Goal: Communication & Community: Answer question/provide support

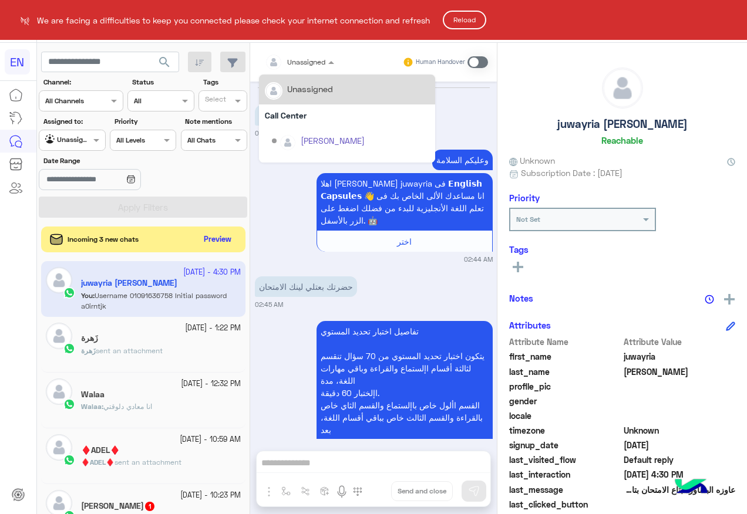
scroll to position [118, 0]
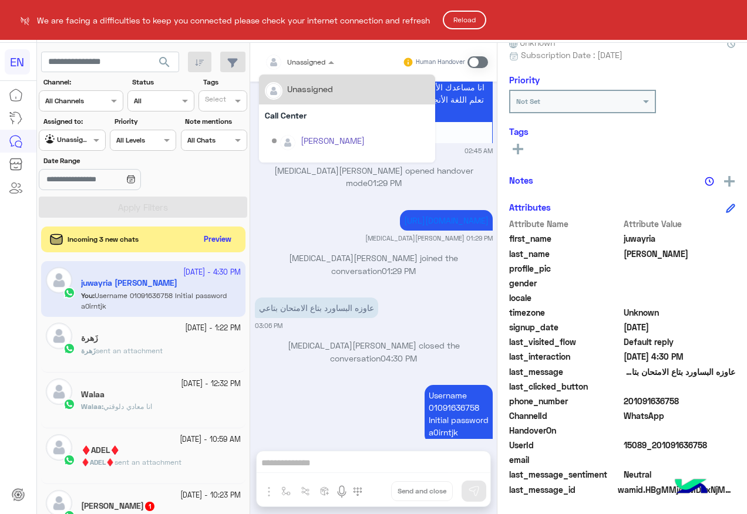
click at [481, 26] on button "Reload" at bounding box center [464, 20] width 43 height 19
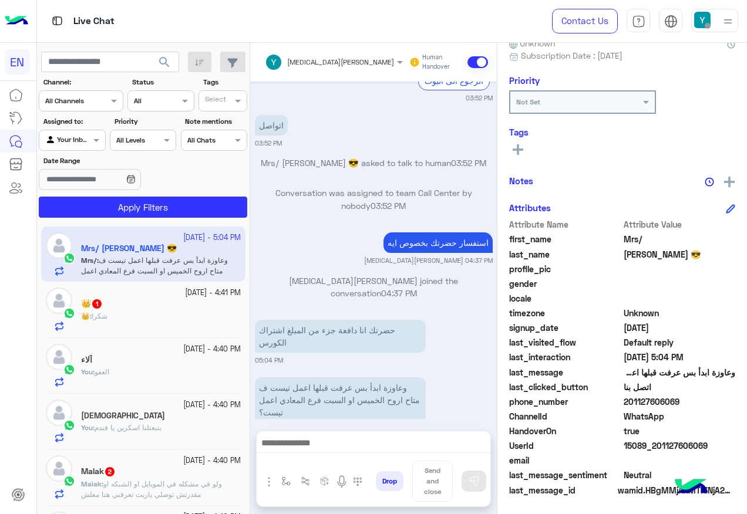
click at [637, 400] on span "201127606069" at bounding box center [679, 402] width 112 height 12
copy span "201127606069"
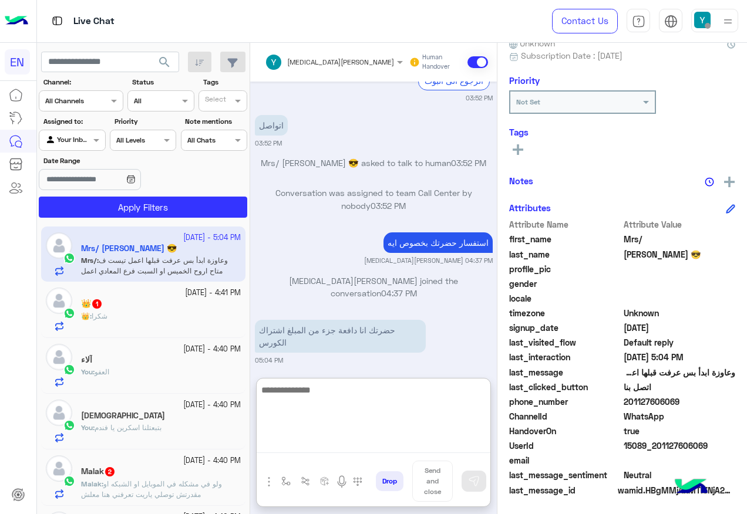
click at [359, 447] on textarea at bounding box center [374, 418] width 234 height 70
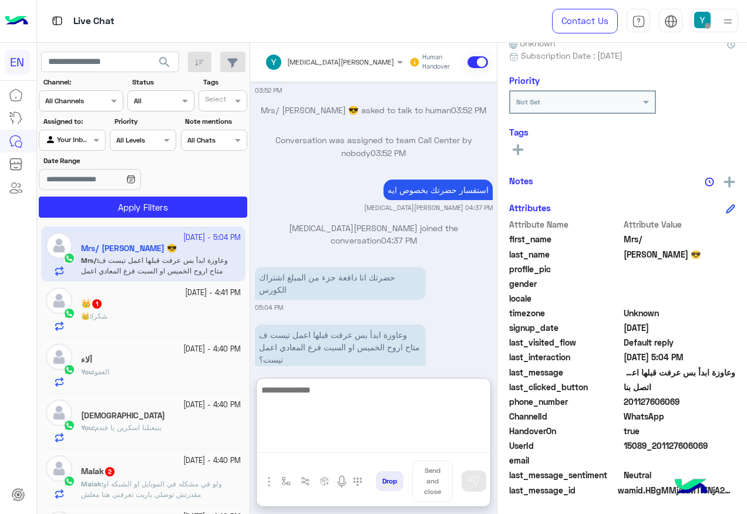
click at [372, 386] on textarea at bounding box center [374, 418] width 234 height 70
paste textarea "**********"
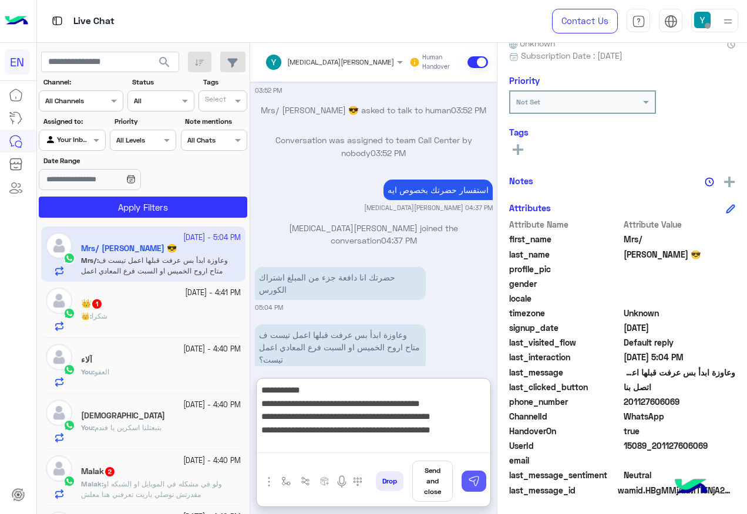
type textarea "**********"
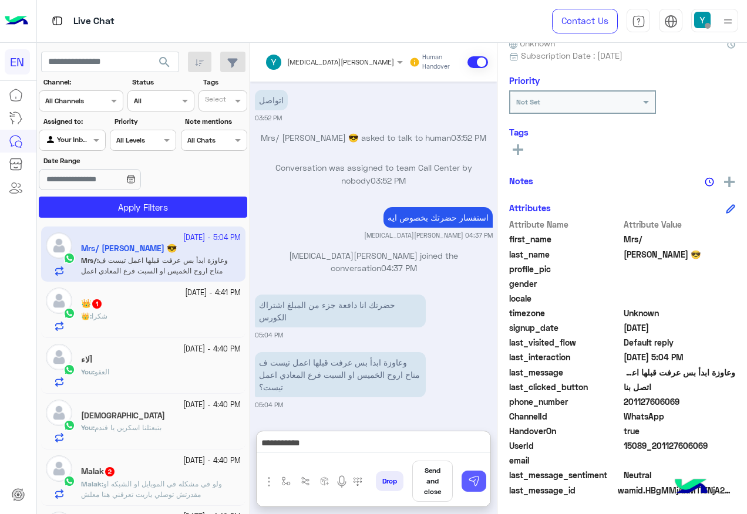
click at [468, 487] on img at bounding box center [474, 482] width 12 height 12
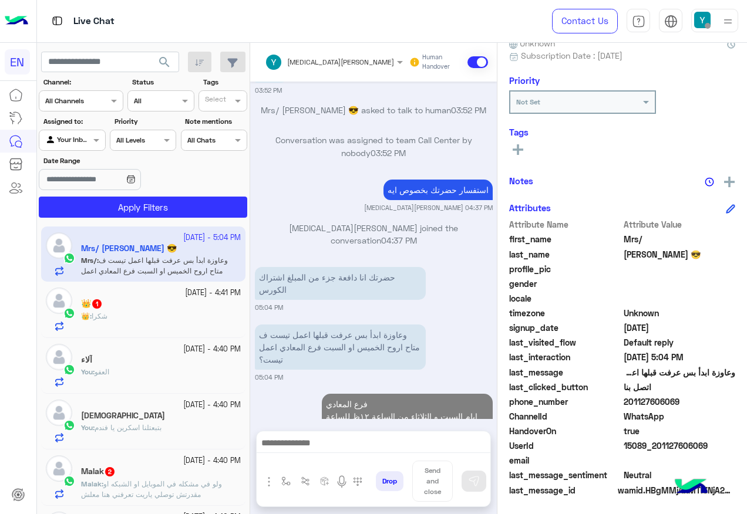
scroll to position [869, 0]
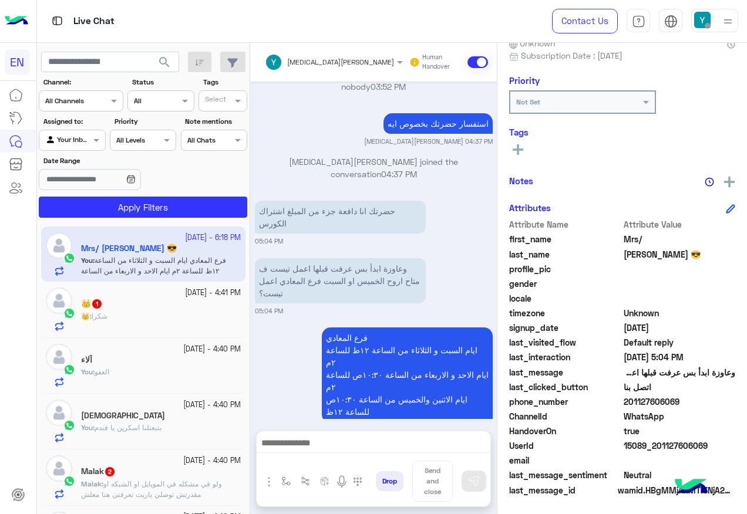
click at [185, 332] on div "14 October - 4:41 PM 👑 1 👑 : شكرا" at bounding box center [143, 310] width 204 height 56
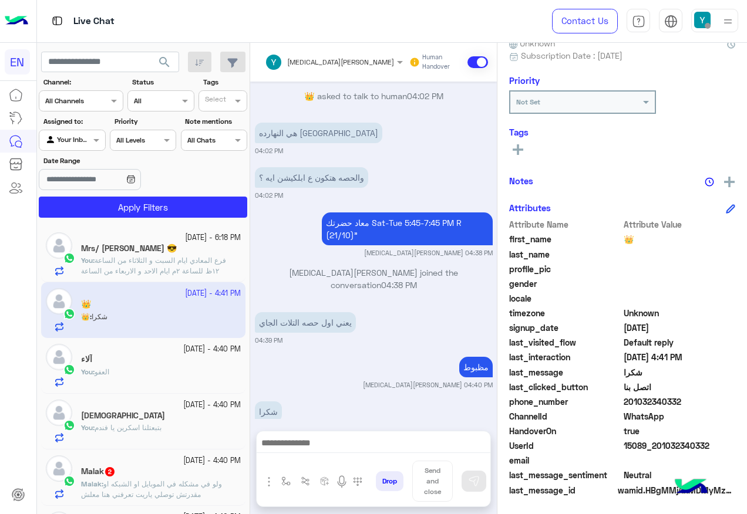
scroll to position [59, 0]
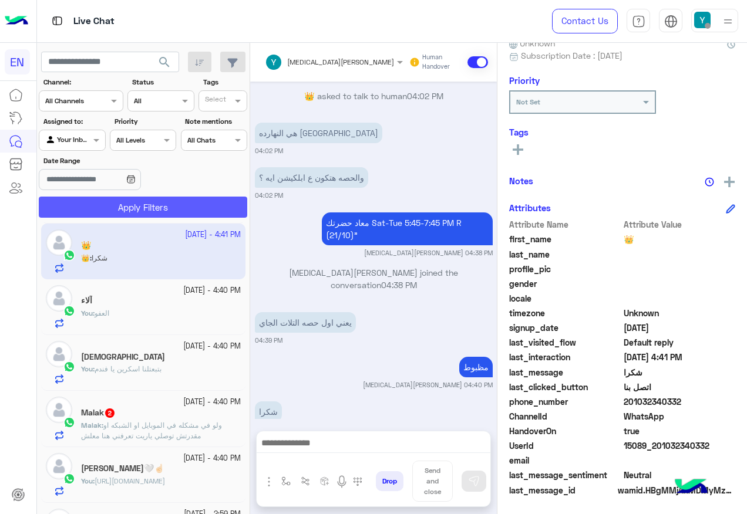
click at [132, 208] on button "Apply Filters" at bounding box center [143, 207] width 208 height 21
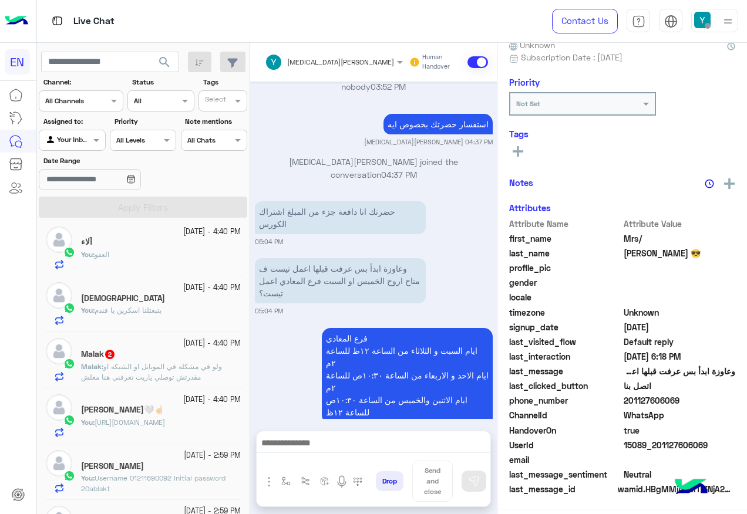
scroll to position [117, 0]
click at [141, 346] on div "14 October - 4:40 PM" at bounding box center [161, 343] width 160 height 11
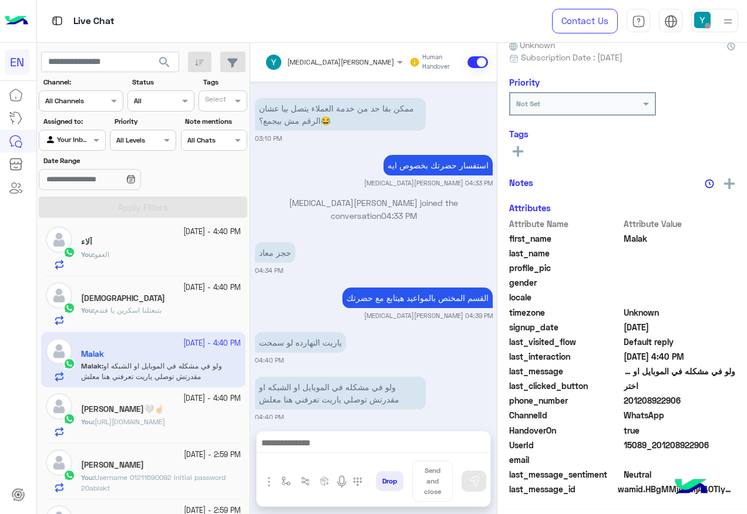
scroll to position [117, 0]
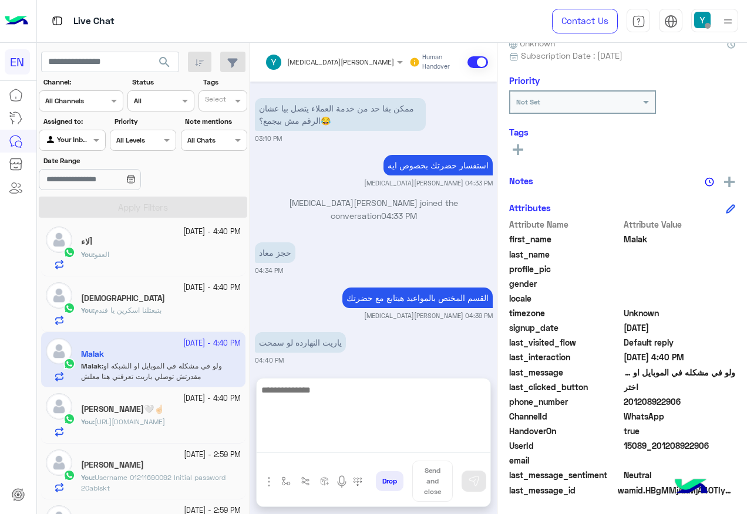
click at [374, 450] on textarea at bounding box center [374, 418] width 234 height 70
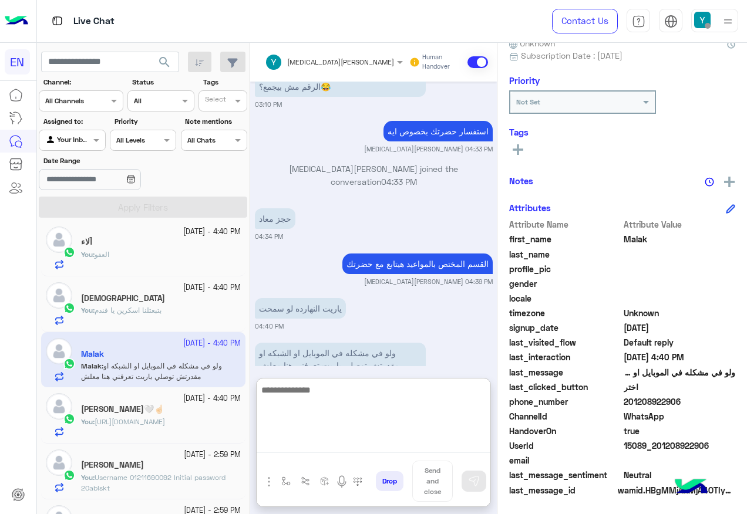
scroll to position [762, 0]
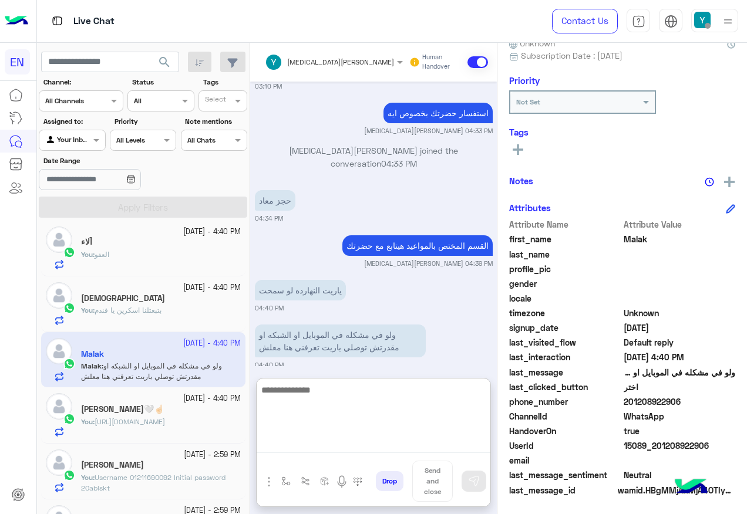
click at [390, 398] on textarea at bounding box center [374, 418] width 234 height 70
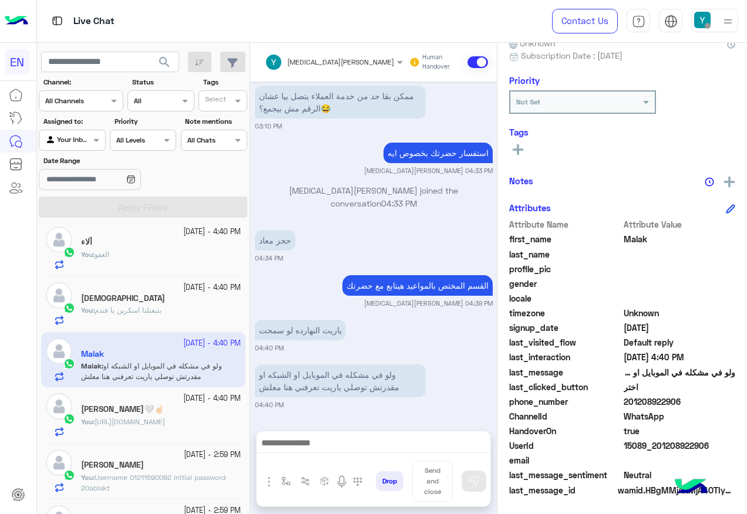
scroll to position [710, 0]
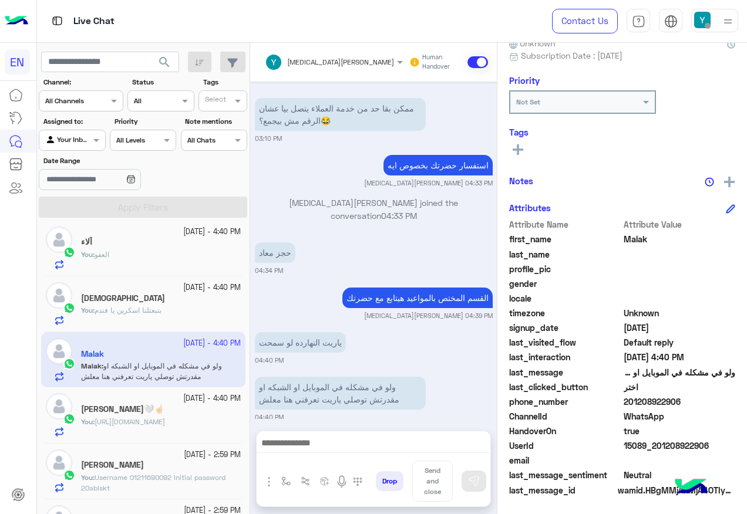
drag, startPoint x: 627, startPoint y: 400, endPoint x: 680, endPoint y: 407, distance: 53.4
click at [680, 407] on span "201208922906" at bounding box center [679, 402] width 112 height 12
copy span "01208922906"
click at [562, 106] on div "Not Set" at bounding box center [575, 102] width 130 height 11
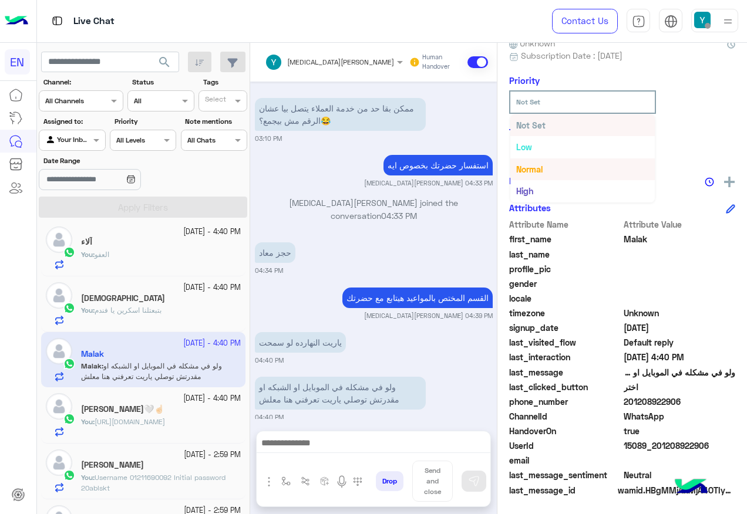
click at [699, 146] on div "See All" at bounding box center [622, 149] width 226 height 14
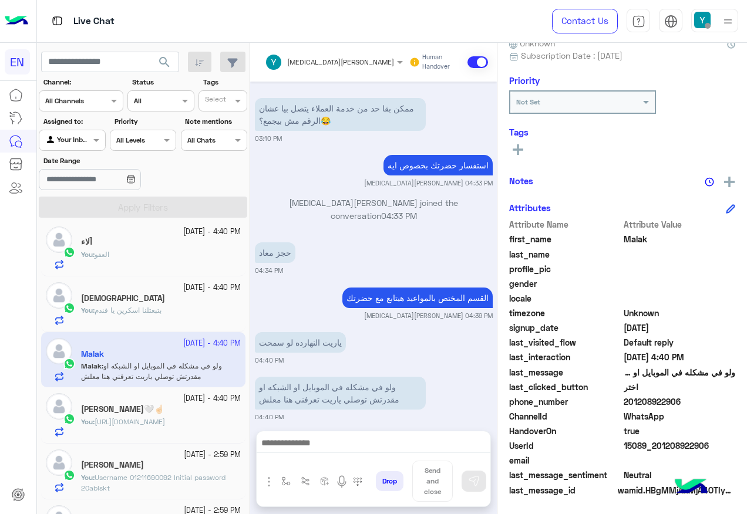
click at [521, 151] on rect at bounding box center [518, 150] width 11 height 2
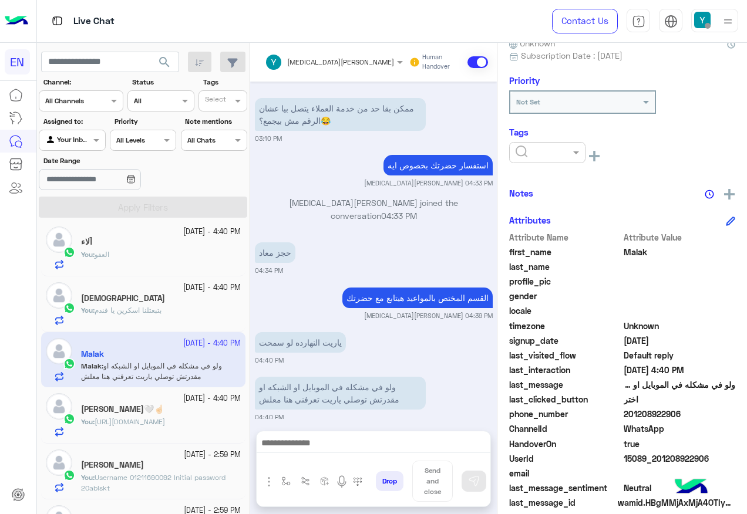
click at [536, 159] on div at bounding box center [547, 152] width 76 height 21
click at [535, 203] on span "Follow Up" at bounding box center [533, 203] width 37 height 10
click at [554, 159] on div "× Follow Up" at bounding box center [547, 152] width 76 height 21
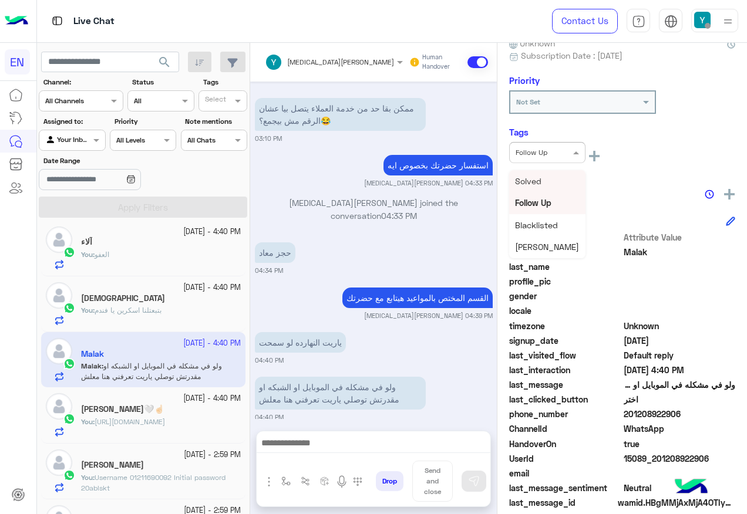
click at [551, 176] on div "Solved" at bounding box center [547, 181] width 76 height 22
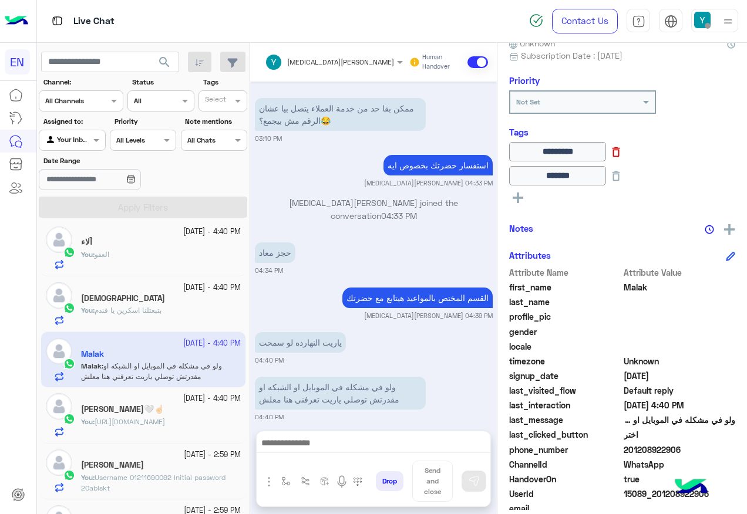
click at [622, 159] on icon at bounding box center [615, 152] width 13 height 13
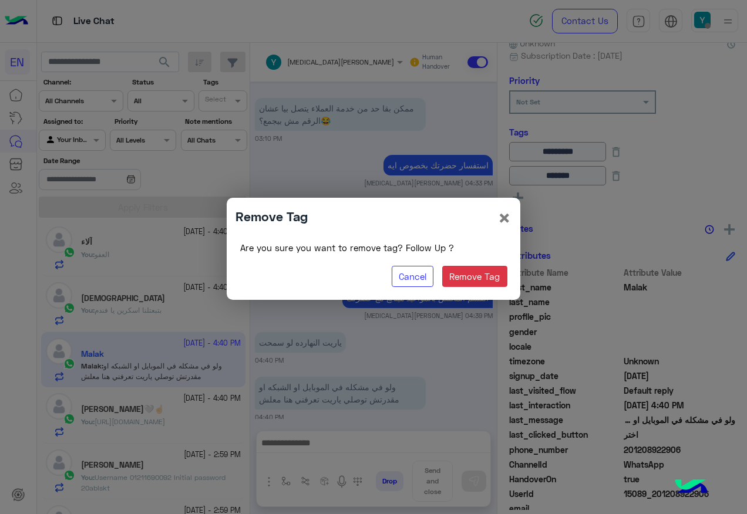
click at [493, 258] on div "Are you sure you want to remove tag? Follow Up ? Cancel Remove Tag" at bounding box center [373, 264] width 276 height 53
click at [497, 269] on button "Remove Tag" at bounding box center [474, 276] width 65 height 21
type input "******"
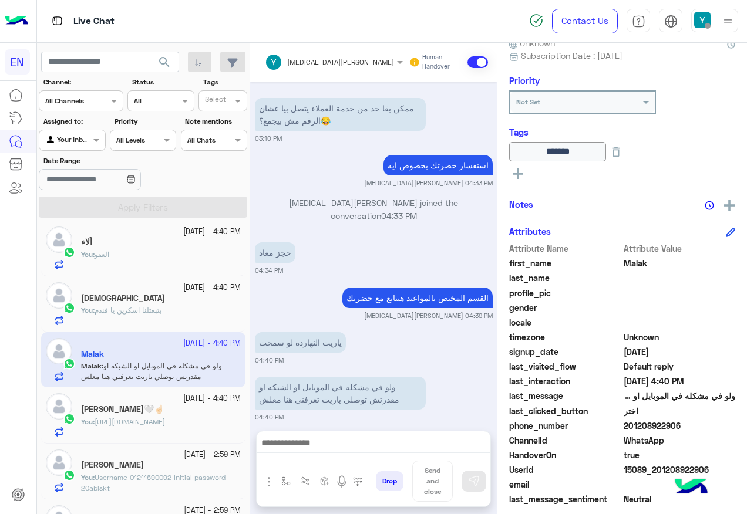
click at [300, 63] on input "text" at bounding box center [316, 60] width 103 height 11
click at [488, 59] on div "Yasmin Saeed Human Handover" at bounding box center [373, 62] width 247 height 39
click at [480, 61] on span at bounding box center [477, 62] width 21 height 12
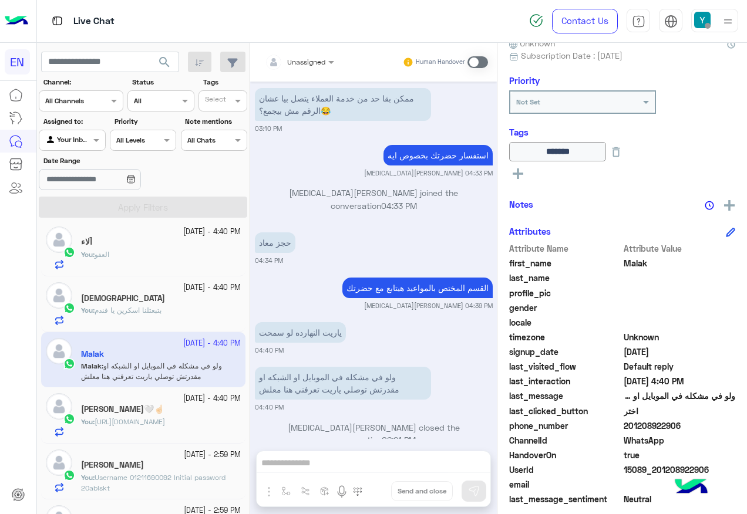
scroll to position [0, 0]
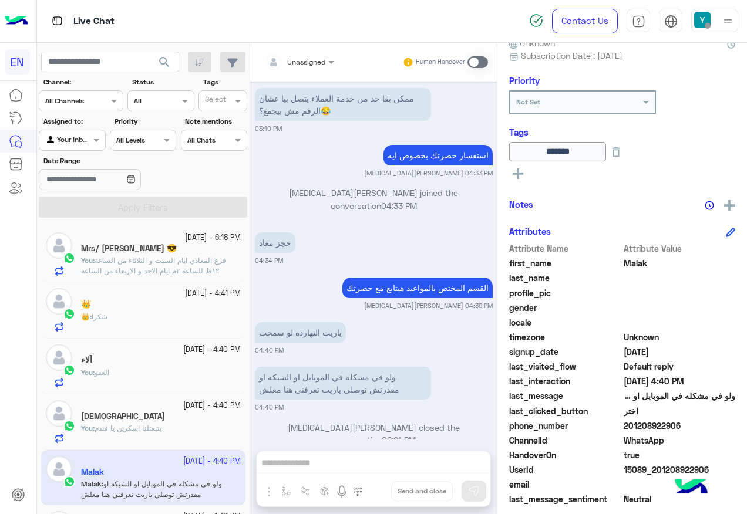
click at [83, 146] on div "Your Inbox" at bounding box center [67, 140] width 45 height 12
click at [87, 231] on b "Your Team" at bounding box center [76, 230] width 40 height 10
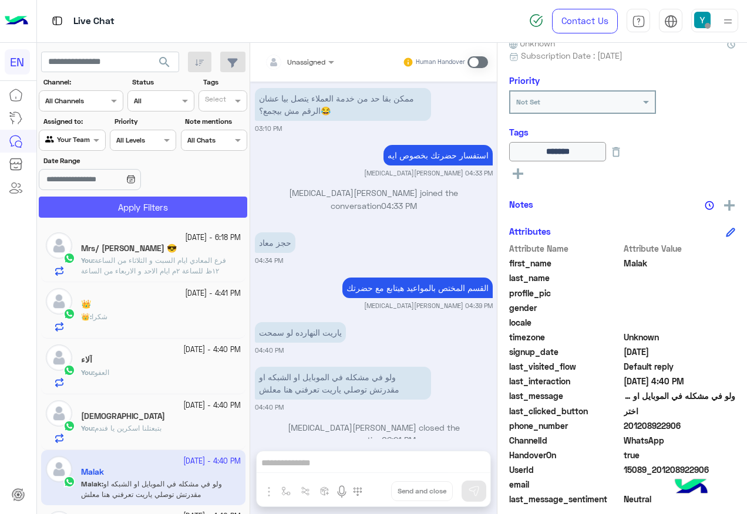
click at [110, 205] on button "Apply Filters" at bounding box center [143, 207] width 208 height 21
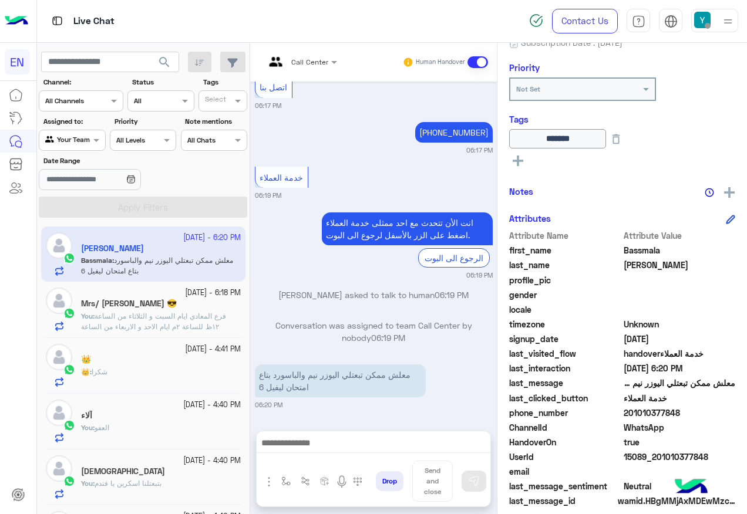
scroll to position [142, 0]
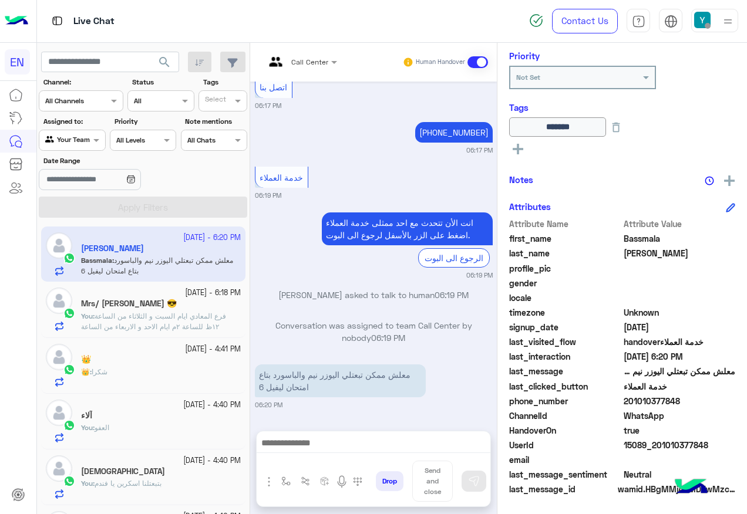
drag, startPoint x: 625, startPoint y: 399, endPoint x: 697, endPoint y: 404, distance: 71.8
click at [697, 404] on span "201010377848" at bounding box center [679, 401] width 112 height 12
copy span "01010377848"
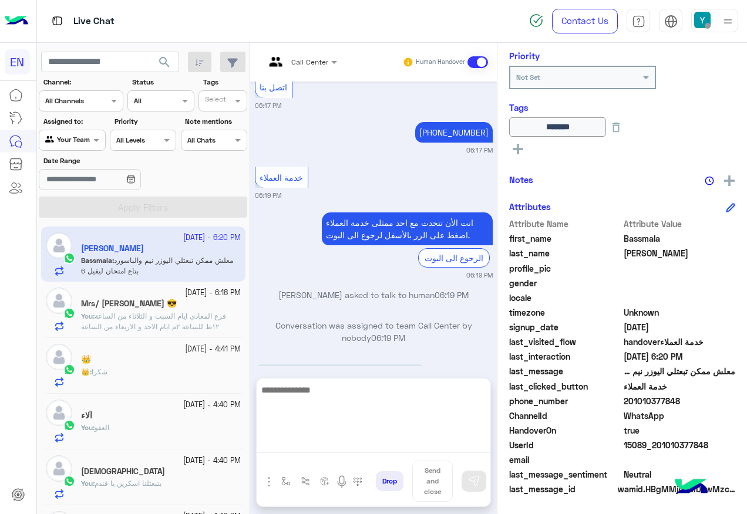
click at [312, 441] on textarea at bounding box center [374, 418] width 234 height 70
paste textarea "**********"
type textarea "**********"
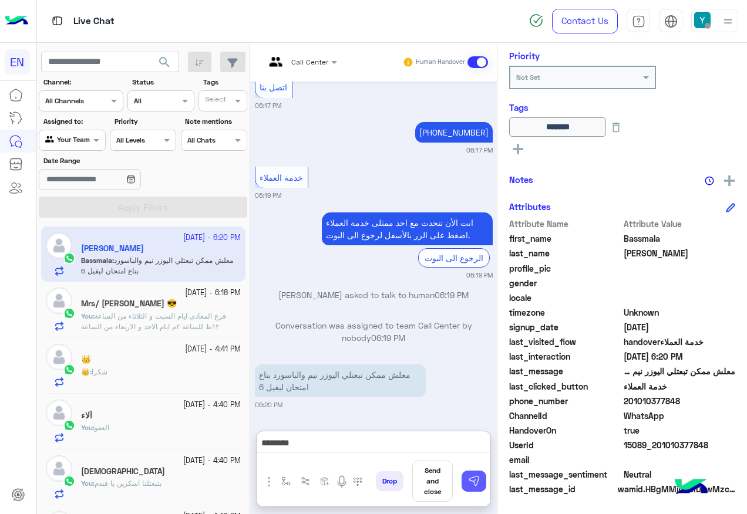
click at [476, 479] on img at bounding box center [474, 482] width 12 height 12
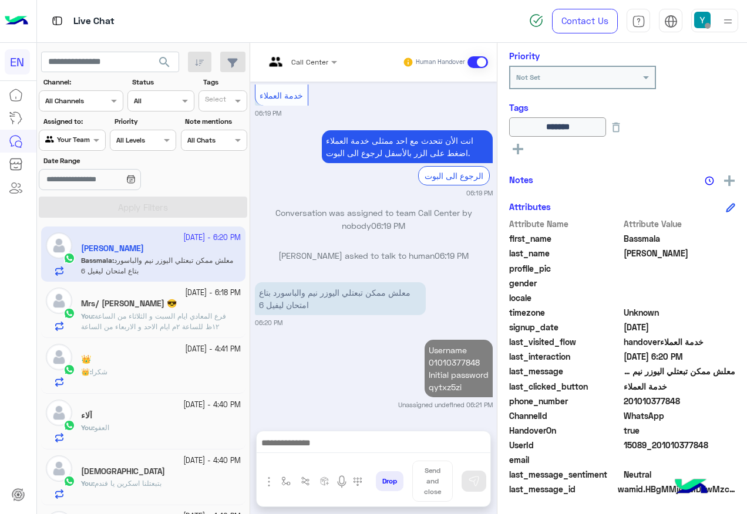
scroll to position [1146, 0]
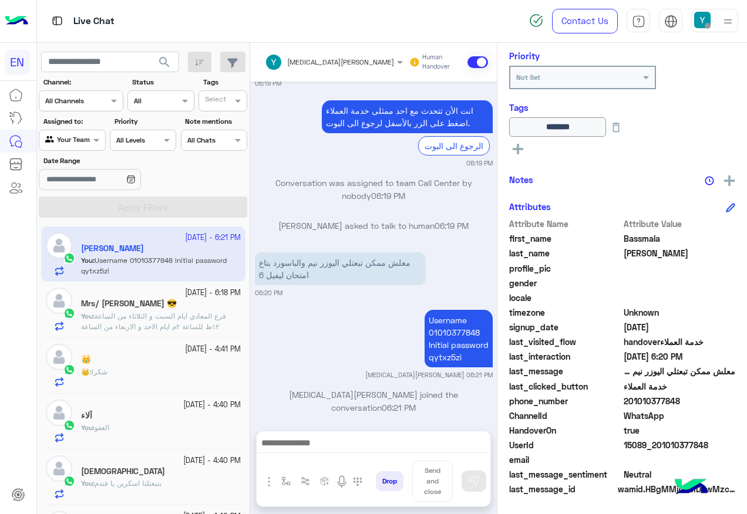
click at [76, 139] on div at bounding box center [71, 138] width 65 height 11
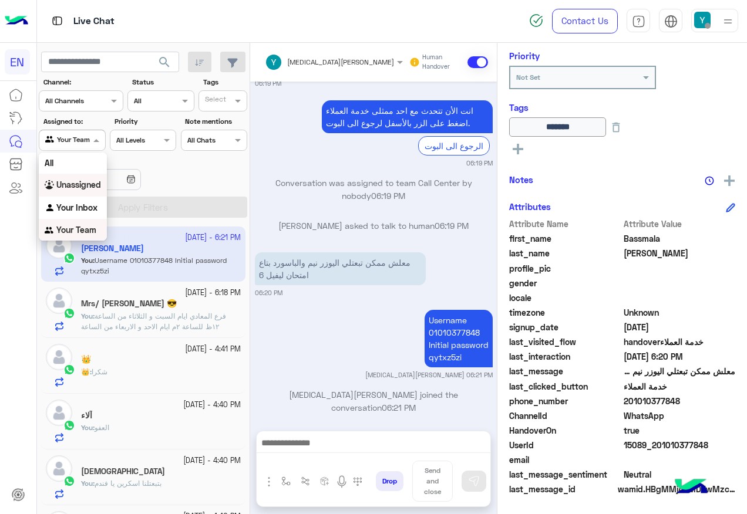
click at [95, 190] on div "Unassigned" at bounding box center [73, 185] width 68 height 23
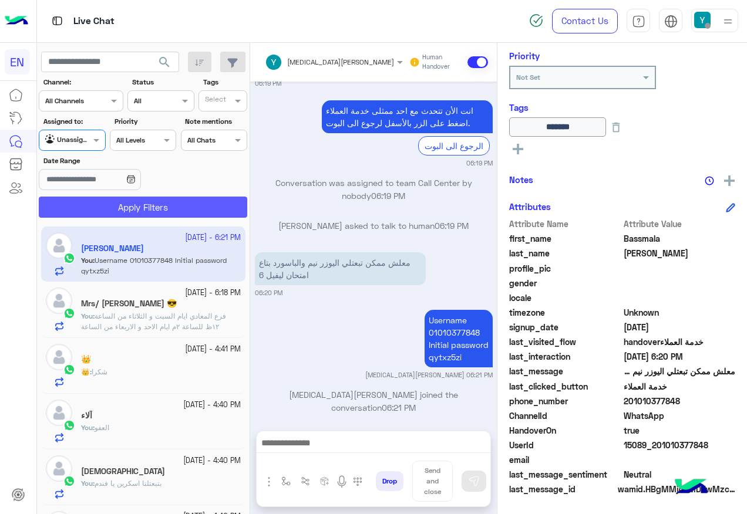
click at [112, 210] on button "Apply Filters" at bounding box center [143, 207] width 208 height 21
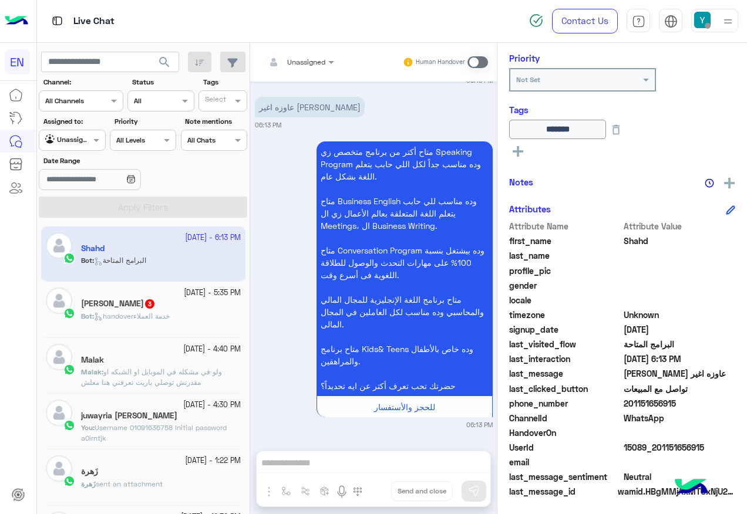
scroll to position [142, 0]
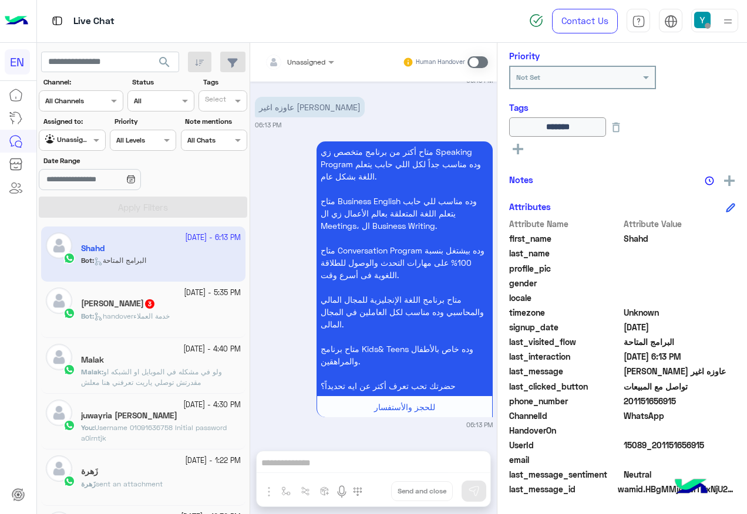
click at [662, 400] on span "201151656915" at bounding box center [679, 401] width 112 height 12
copy span "201151656915"
click at [167, 314] on span "handoverخدمة العملاء" at bounding box center [132, 316] width 76 height 9
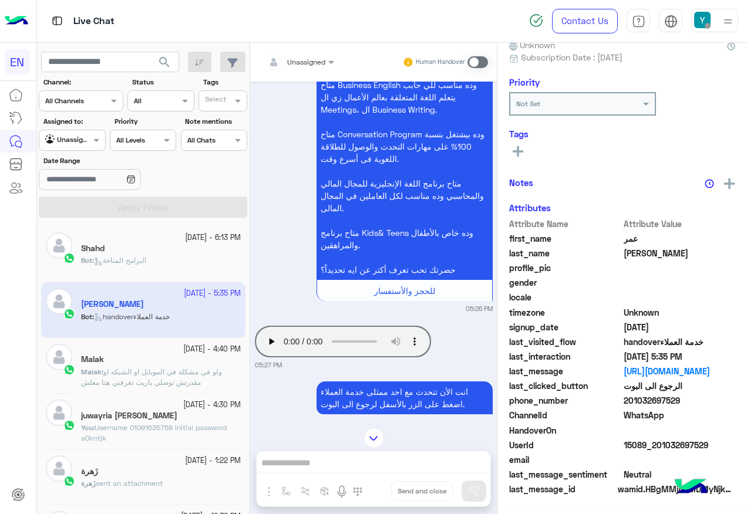
scroll to position [102, 0]
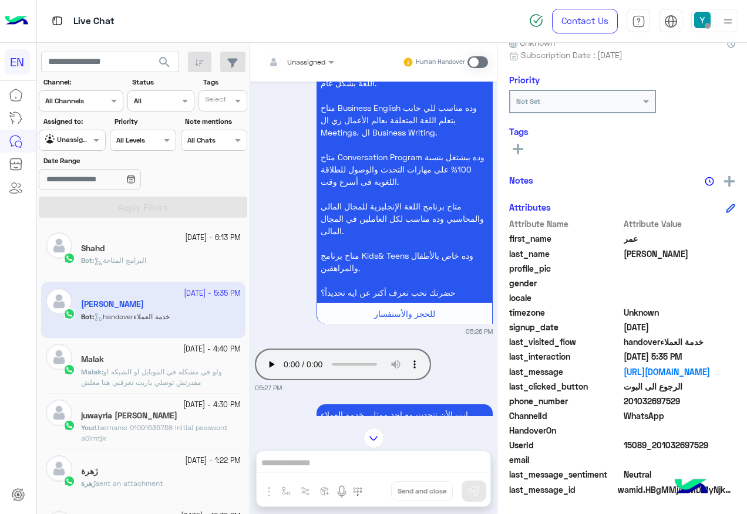
click at [71, 397] on div "14 October - 4:30 PM juwayria khlil Ali You : Username 01091636758 Initial pass…" at bounding box center [143, 422] width 204 height 56
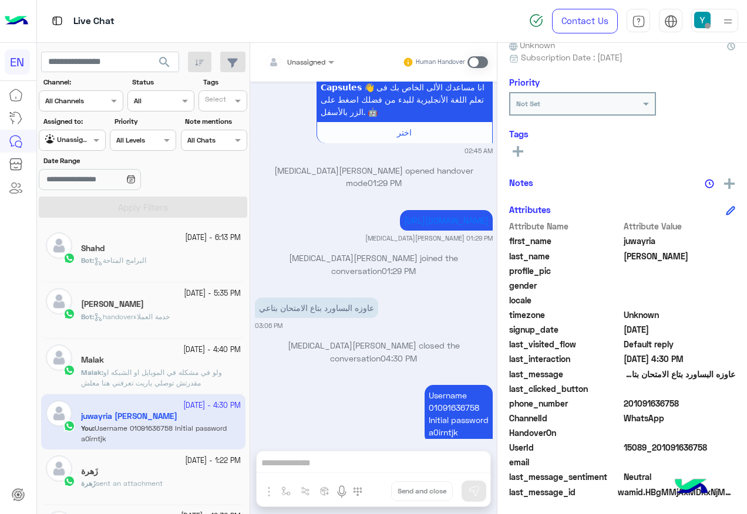
scroll to position [118, 0]
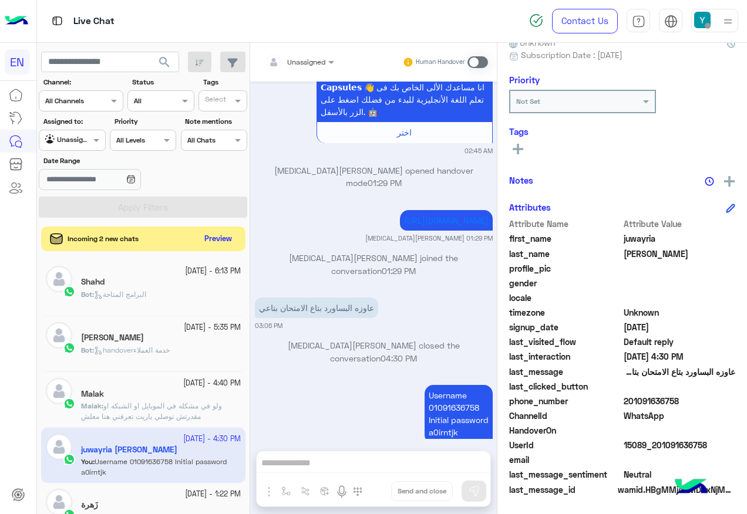
click at [213, 239] on button "Preview" at bounding box center [218, 239] width 36 height 16
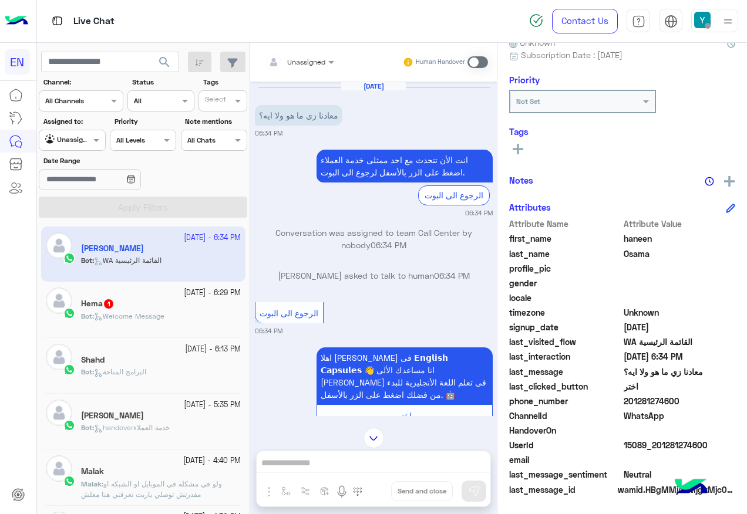
click at [134, 304] on div "Hema 1" at bounding box center [161, 305] width 160 height 12
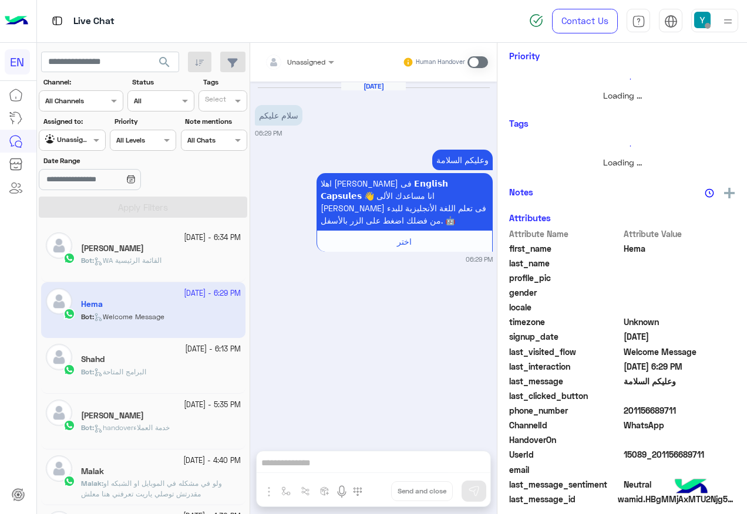
scroll to position [116, 0]
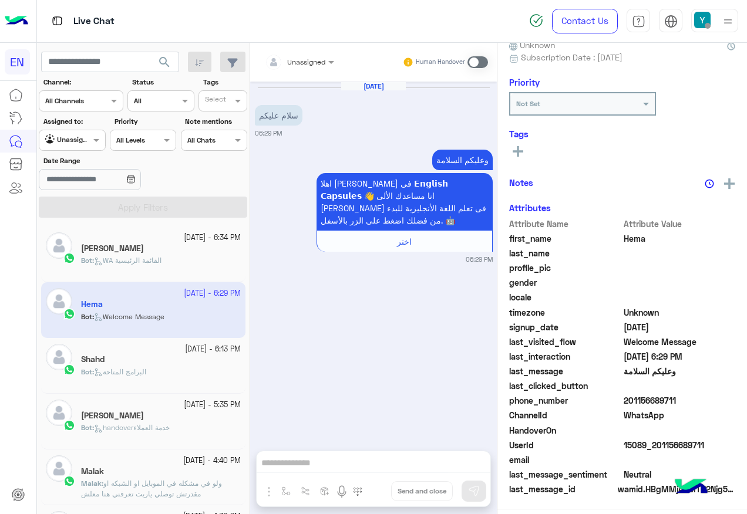
click at [285, 68] on div at bounding box center [276, 61] width 22 height 23
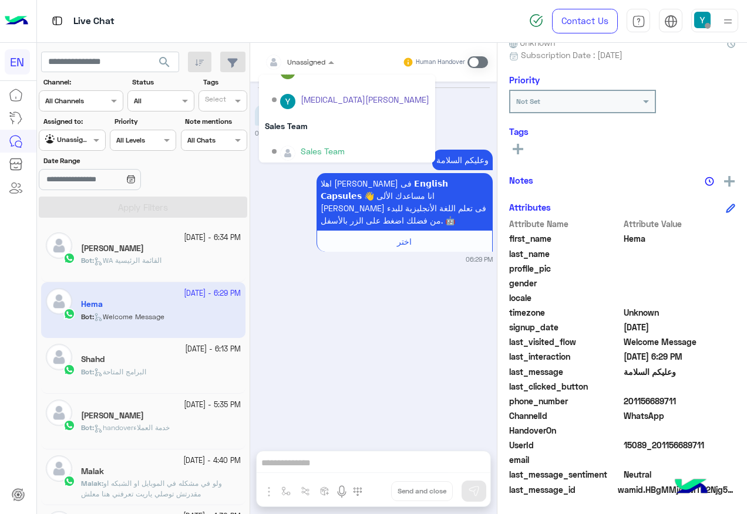
scroll to position [195, 0]
click at [336, 122] on div "Sales Team" at bounding box center [347, 122] width 176 height 22
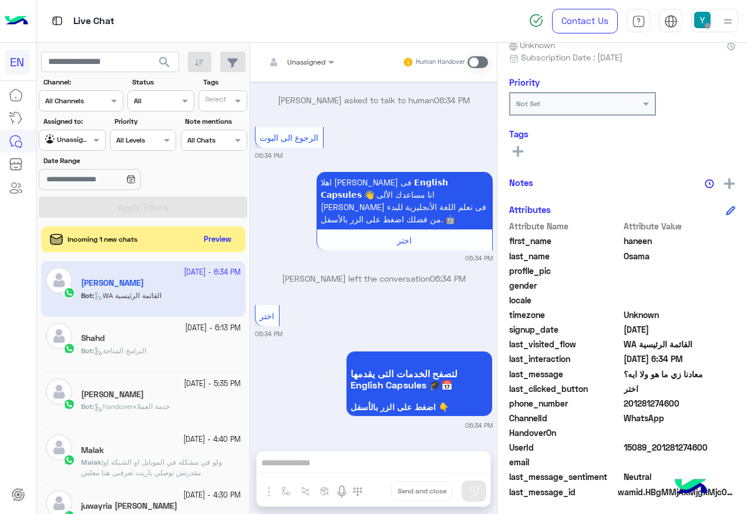
scroll to position [118, 0]
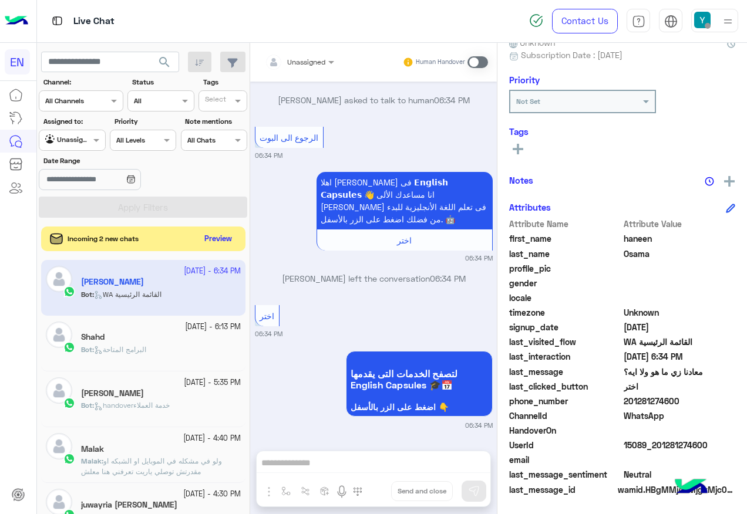
click at [212, 236] on button "Preview" at bounding box center [218, 239] width 36 height 16
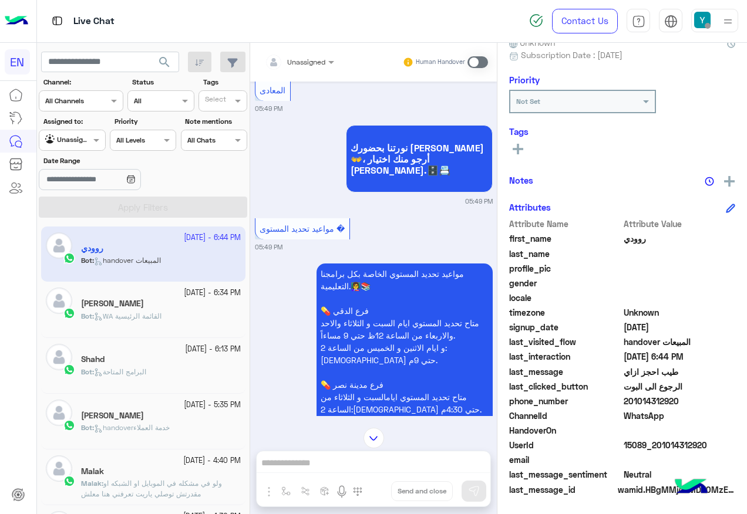
scroll to position [277, 0]
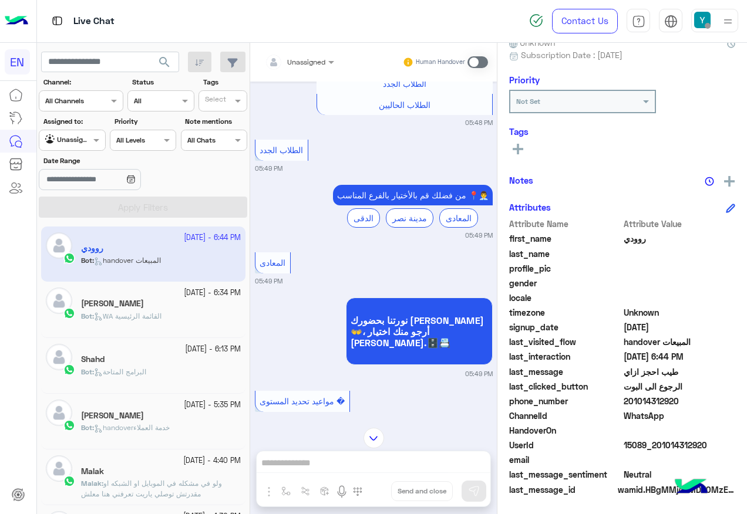
click at [278, 49] on div "Unassigned Human Handover" at bounding box center [373, 62] width 247 height 39
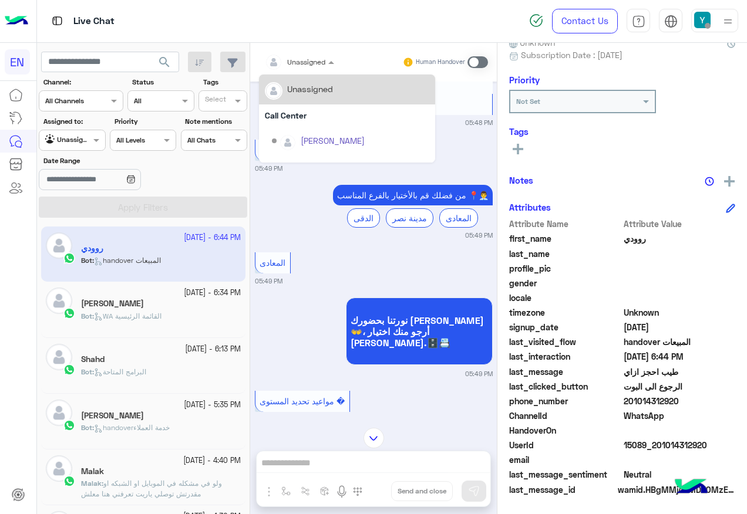
click at [308, 58] on div at bounding box center [299, 60] width 81 height 11
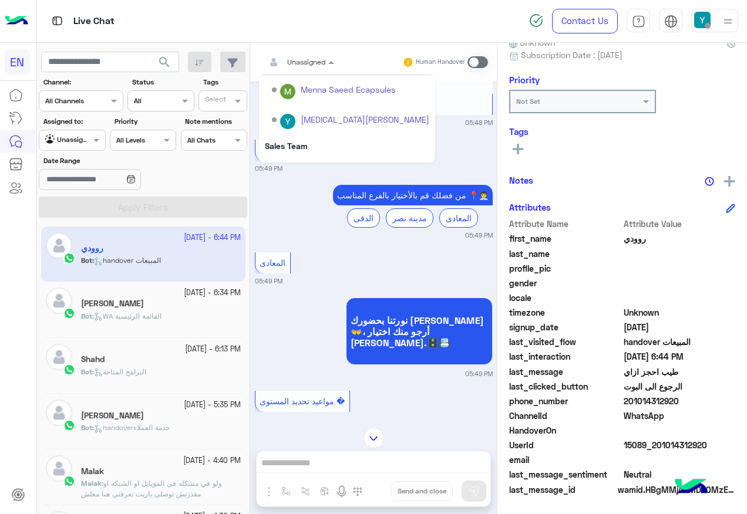
scroll to position [195, 0]
click at [312, 115] on div "Sales Team" at bounding box center [347, 122] width 176 height 22
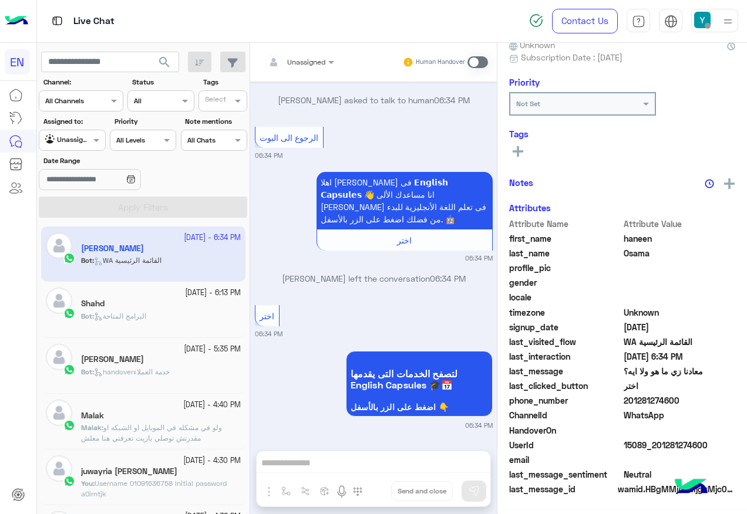
scroll to position [118, 0]
